Goal: Information Seeking & Learning: Learn about a topic

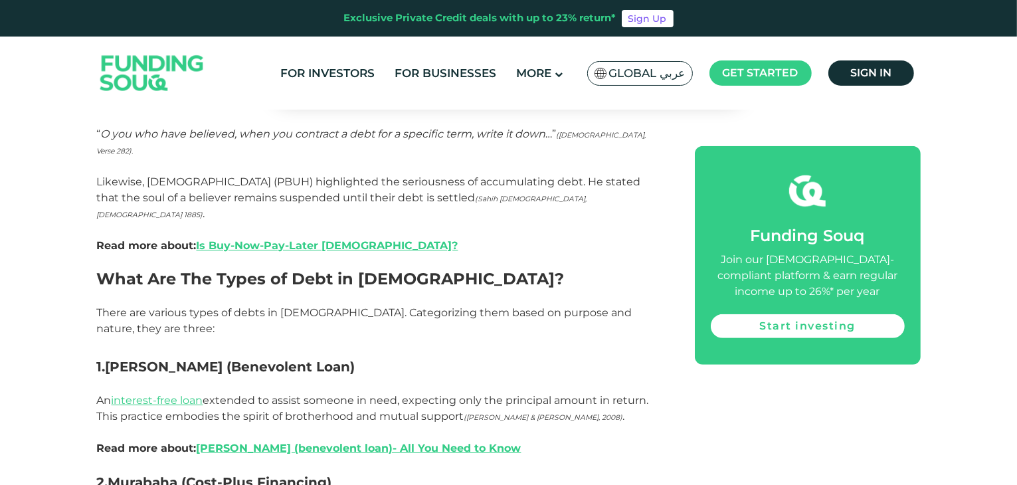
scroll to position [857, 0]
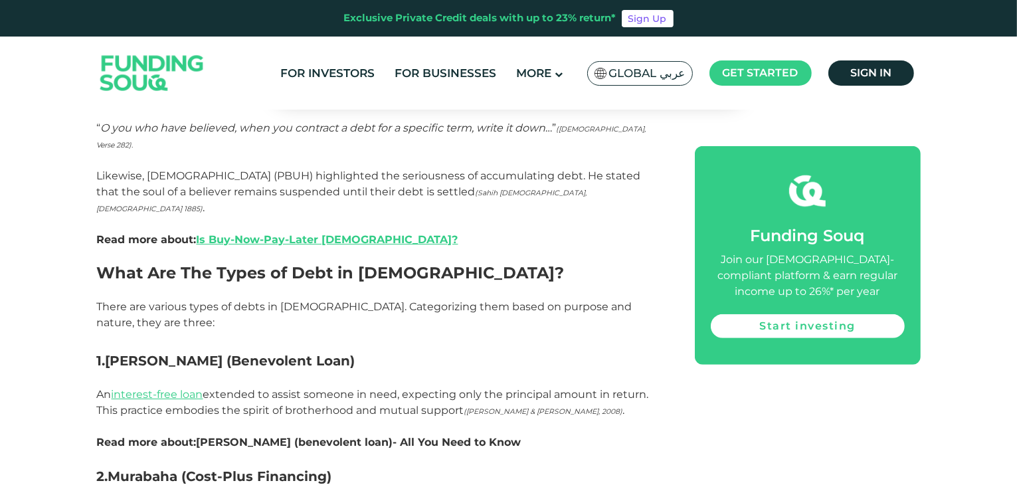
click at [377, 436] on link "[PERSON_NAME] (benevolent loan)- All You Need to Know" at bounding box center [359, 442] width 325 height 13
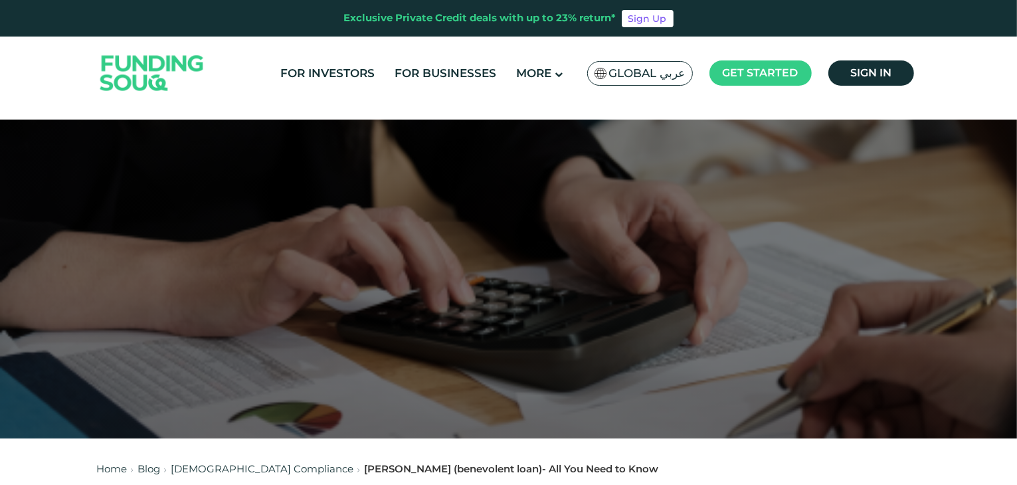
scroll to position [33, 0]
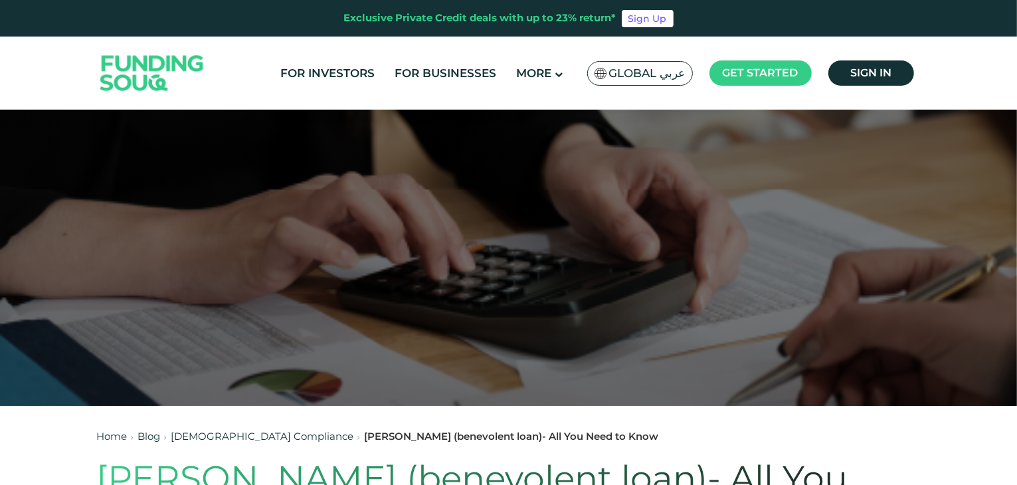
drag, startPoint x: 1019, startPoint y: 25, endPoint x: 1020, endPoint y: 80, distance: 55.8
click at [1016, 80] on html "Exclusive Private Credit deals with up to 23% return* Sign Up For Investors For…" at bounding box center [508, 209] width 1017 height 485
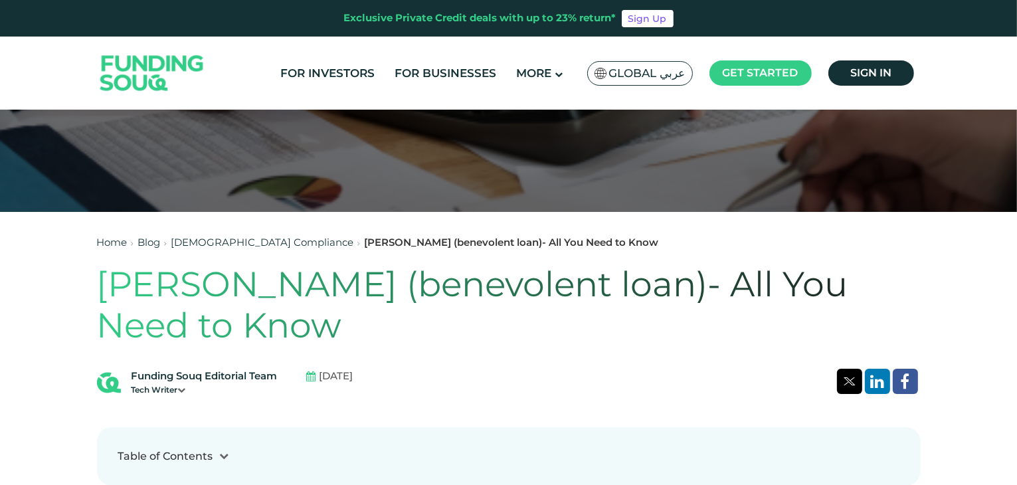
scroll to position [231, 0]
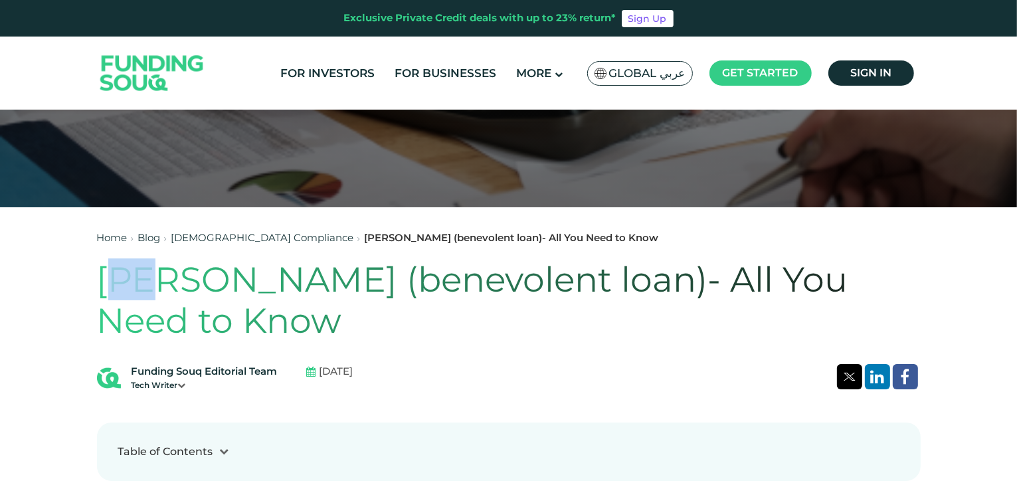
drag, startPoint x: 111, startPoint y: 263, endPoint x: 143, endPoint y: 298, distance: 47.0
click at [143, 298] on h1 "[PERSON_NAME] (benevolent loan)- All You Need to Know" at bounding box center [509, 300] width 824 height 83
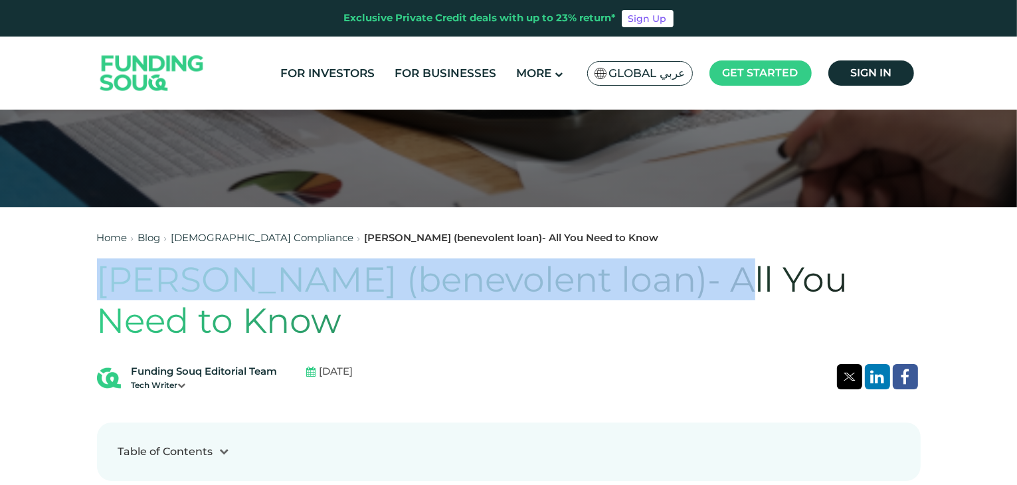
drag, startPoint x: 102, startPoint y: 276, endPoint x: 693, endPoint y: 278, distance: 591.2
click at [693, 278] on h1 "[PERSON_NAME] (benevolent loan)- All You Need to Know" at bounding box center [509, 300] width 824 height 83
copy h1 "[PERSON_NAME] (benevolent loan)"
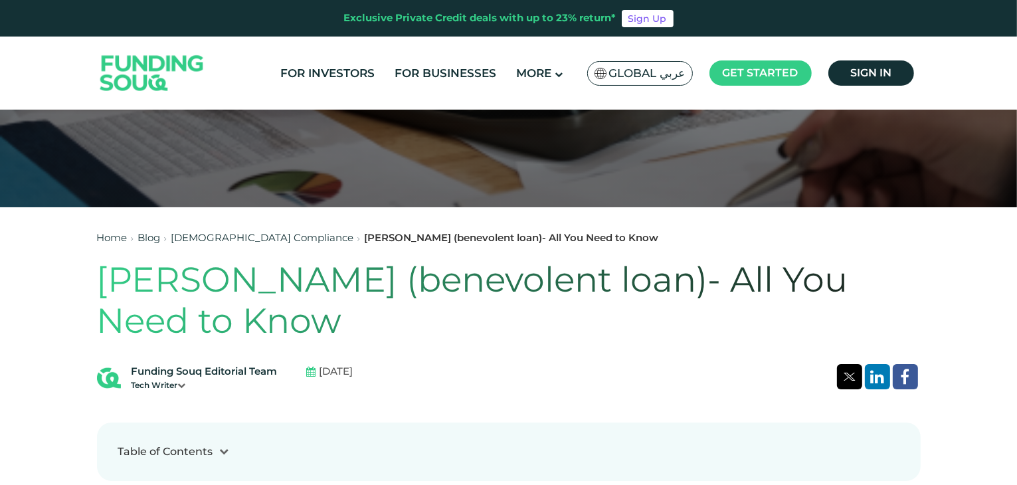
drag, startPoint x: 1016, startPoint y: 59, endPoint x: 1018, endPoint y: 96, distance: 37.3
click at [1016, 96] on html "Exclusive Private Credit deals with up to 23% return* Sign Up For Investors For…" at bounding box center [508, 11] width 1017 height 485
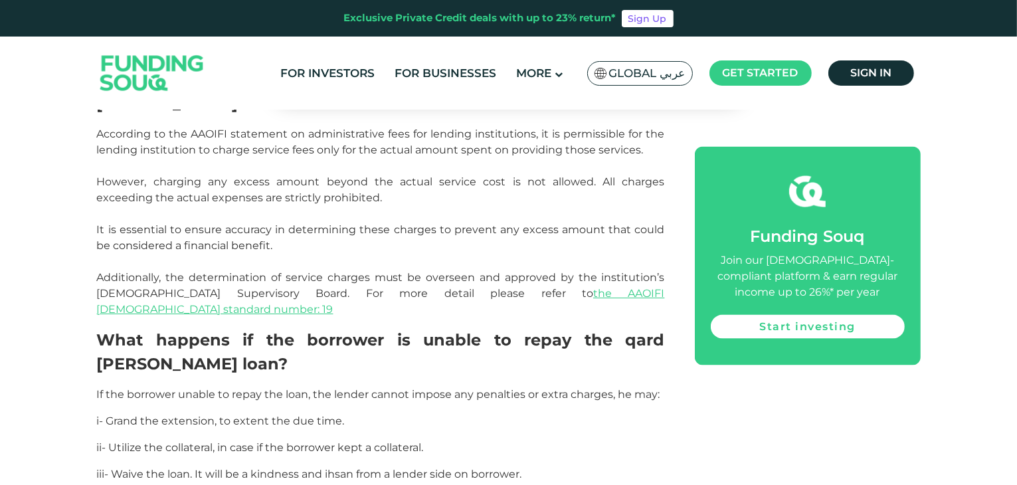
scroll to position [2179, 0]
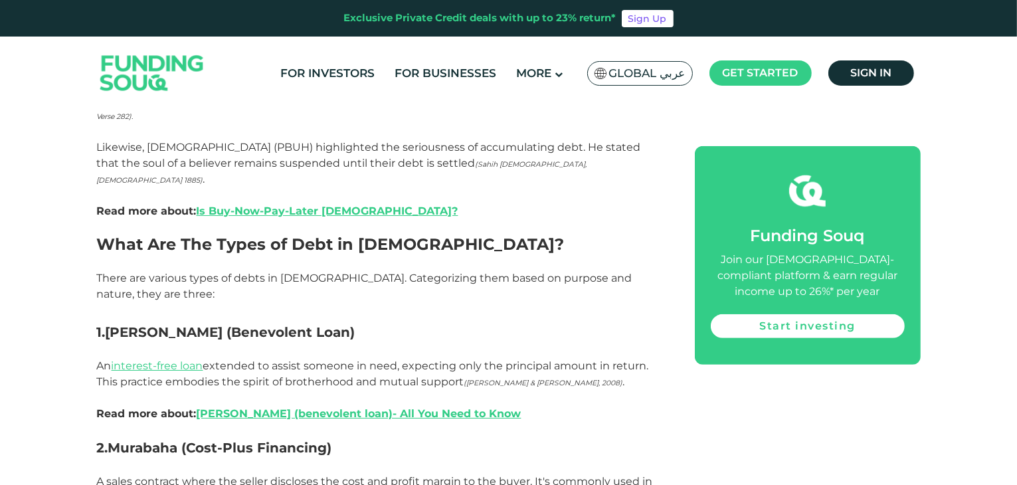
scroll to position [856, 0]
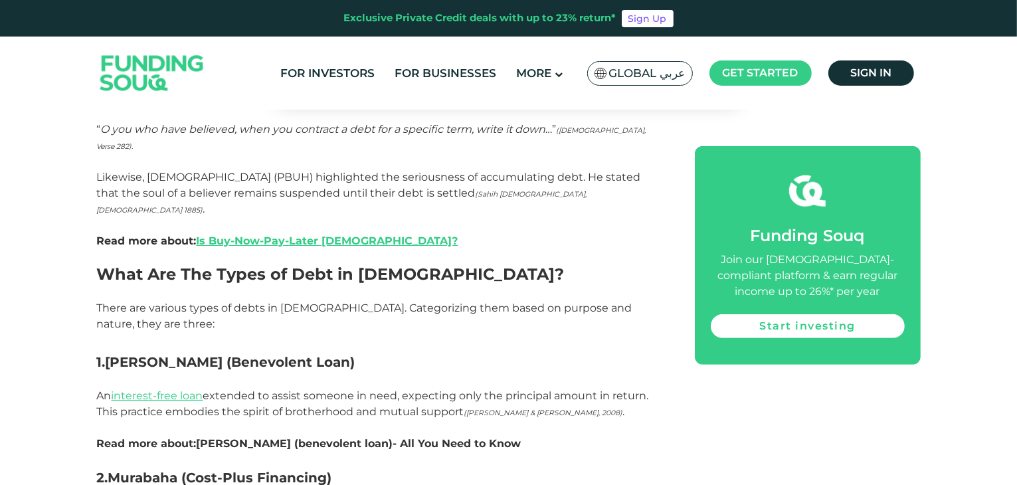
click at [271, 437] on link "[PERSON_NAME] (benevolent loan)- All You Need to Know" at bounding box center [359, 443] width 325 height 13
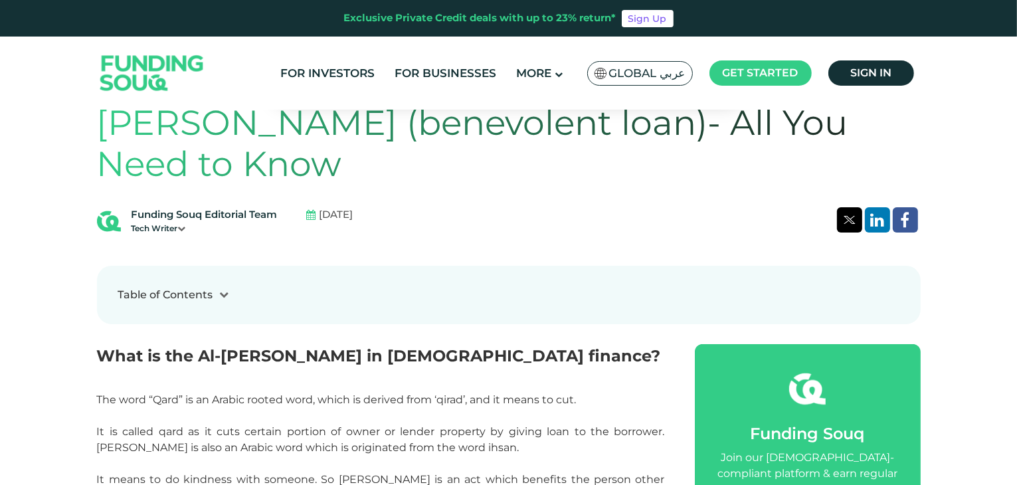
scroll to position [407, 0]
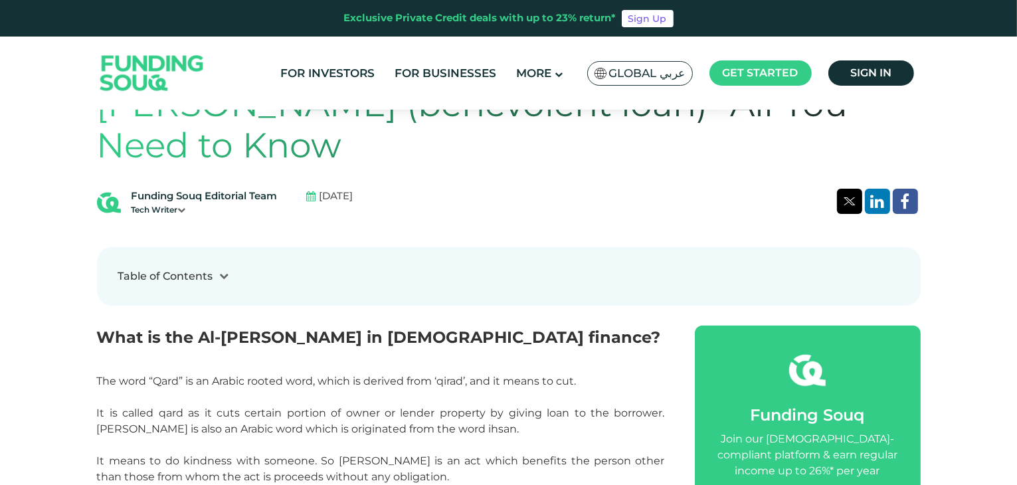
click at [135, 193] on div "Funding Souq Editorial Team" at bounding box center [205, 196] width 146 height 15
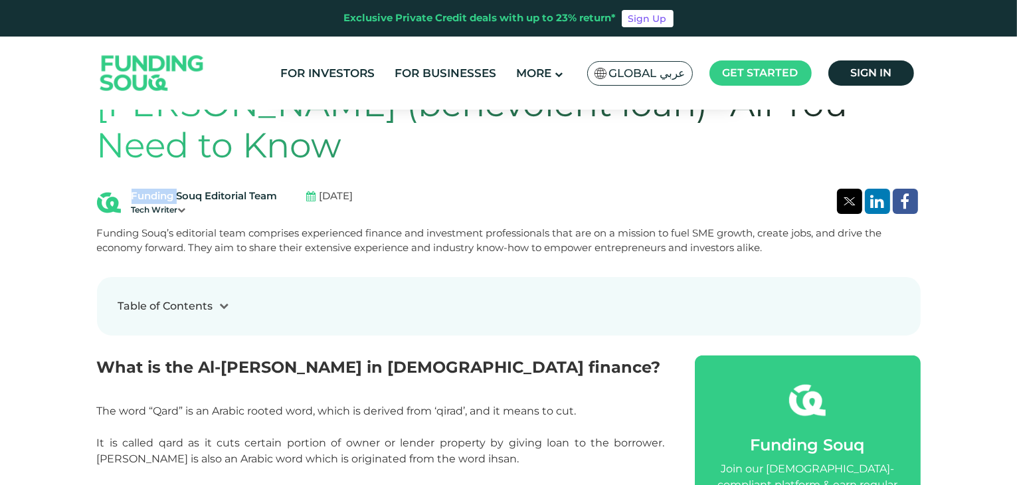
click at [135, 193] on div "Funding Souq Editorial Team" at bounding box center [205, 196] width 146 height 15
click at [124, 189] on div "Funding Souq Editorial Team Tech Writer" at bounding box center [192, 202] width 191 height 27
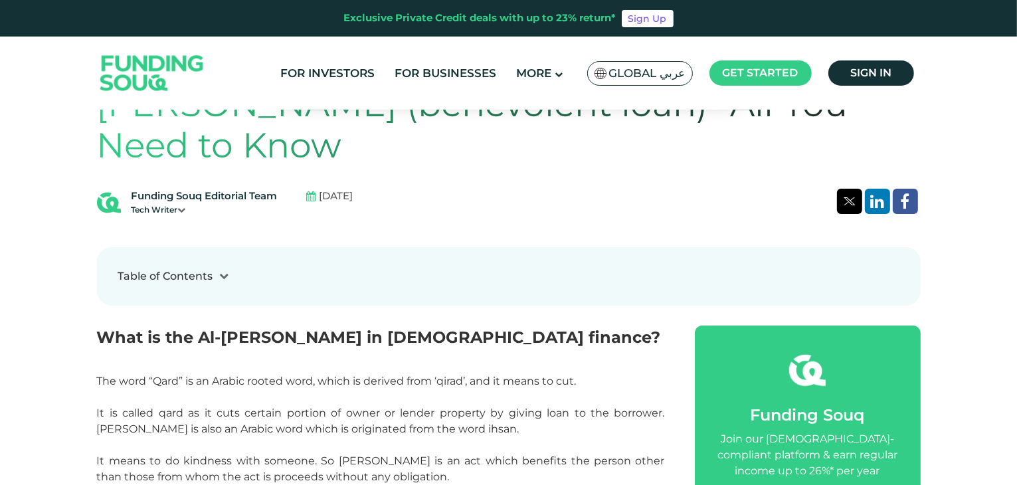
drag, startPoint x: 130, startPoint y: 195, endPoint x: 381, endPoint y: 199, distance: 251.1
click at [381, 199] on div "Funding Souq Editorial Team Tech Writer [DATE]" at bounding box center [509, 202] width 824 height 27
copy div "Funding Souq Editorial Team Tech Writer [DATE]"
